Goal: Task Accomplishment & Management: Complete application form

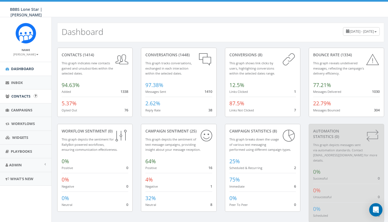
click at [22, 94] on span "Contacts" at bounding box center [20, 95] width 19 height 5
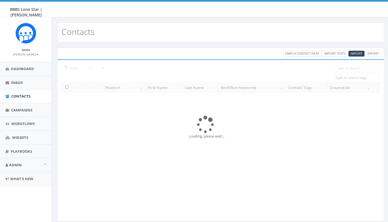
select select
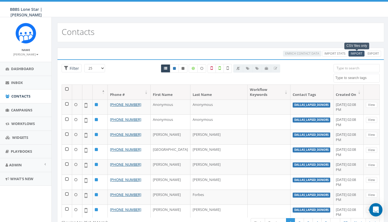
click at [358, 53] on span "Import" at bounding box center [357, 53] width 12 height 4
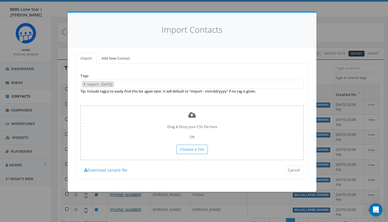
click at [85, 82] on span "×" at bounding box center [85, 84] width 2 height 5
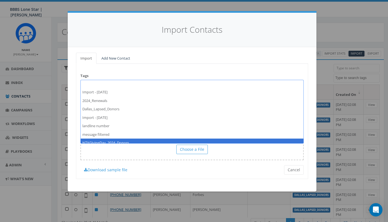
click at [175, 176] on div "Tags Import - [DATE] 2024_Renewals Dallas_Lapsed_Donors Import - [DATE] landlin…" at bounding box center [192, 121] width 232 height 115
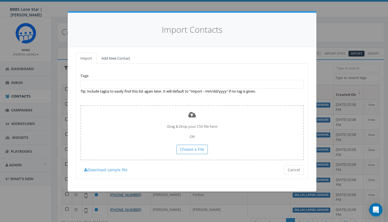
click at [118, 84] on span at bounding box center [191, 84] width 223 height 9
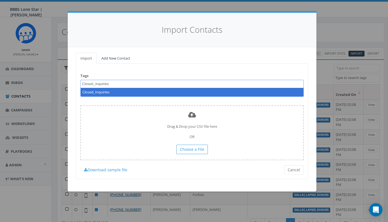
type textarea "Closed_Inquiries"
select select "Closed_Inquiries"
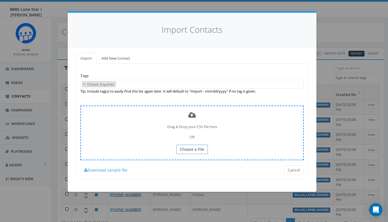
click at [189, 146] on span "Choose a File" at bounding box center [192, 148] width 24 height 5
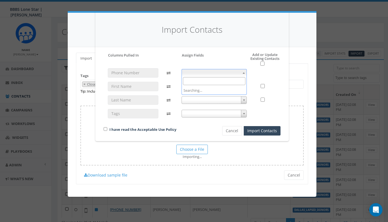
click at [230, 72] on span at bounding box center [215, 73] width 66 height 8
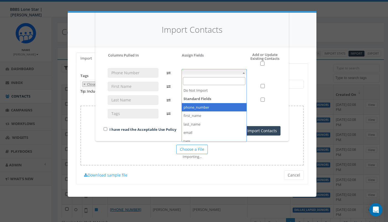
select select "phone_number"
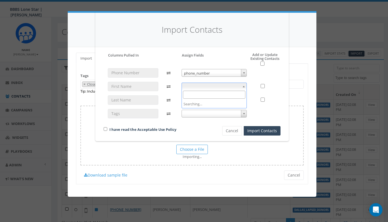
click at [210, 85] on span at bounding box center [215, 86] width 66 height 8
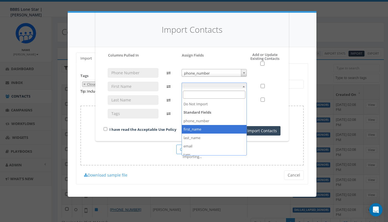
select select "first_name"
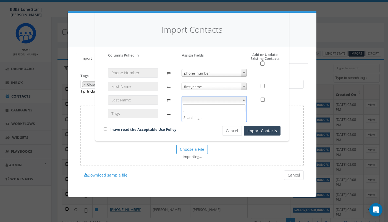
click at [203, 100] on span at bounding box center [215, 100] width 66 height 8
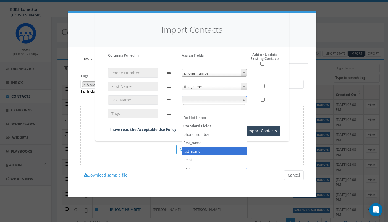
select select "last_name"
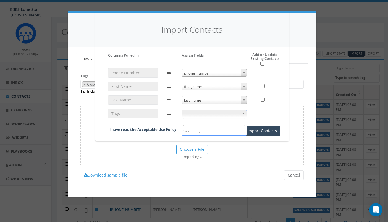
click at [200, 112] on span at bounding box center [215, 114] width 66 height 8
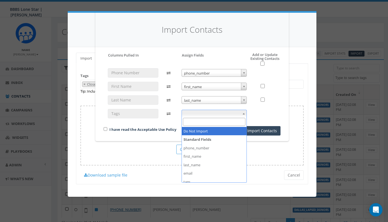
scroll to position [44, 0]
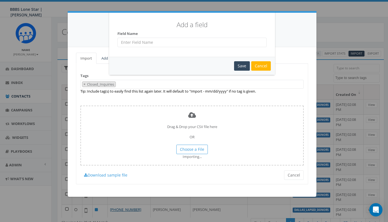
click at [156, 43] on input "text" at bounding box center [192, 42] width 149 height 9
type input "Closed_Inquiries"
drag, startPoint x: 240, startPoint y: 66, endPoint x: 237, endPoint y: 65, distance: 3.1
click at [240, 66] on div "Save" at bounding box center [242, 65] width 16 height 9
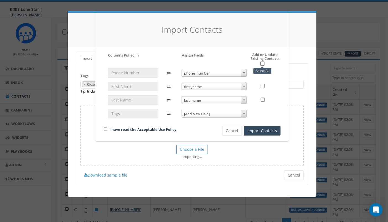
click at [261, 62] on input "checkbox" at bounding box center [263, 63] width 4 height 4
checkbox input "true"
click at [104, 127] on input "checkbox" at bounding box center [106, 129] width 4 height 4
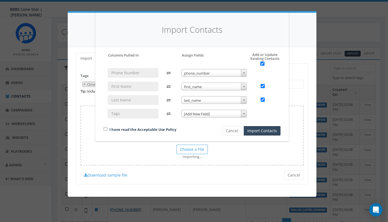
checkbox input "true"
click at [256, 129] on button "Import Contacts" at bounding box center [262, 130] width 37 height 9
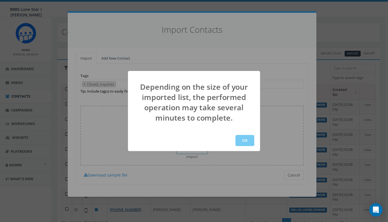
click at [246, 140] on button "OK" at bounding box center [245, 140] width 19 height 11
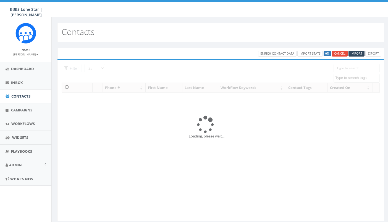
select select
